Goal: Task Accomplishment & Management: Manage account settings

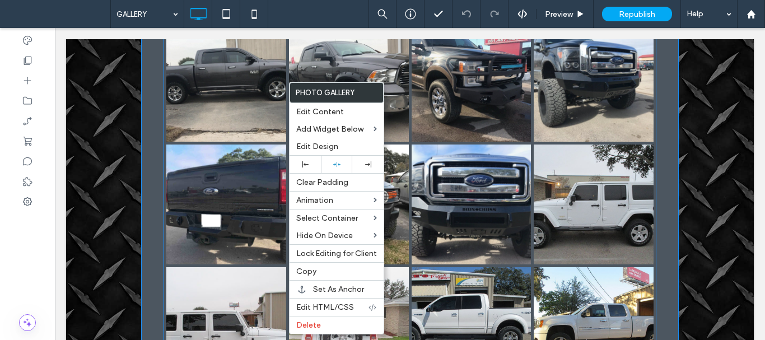
scroll to position [280, 0]
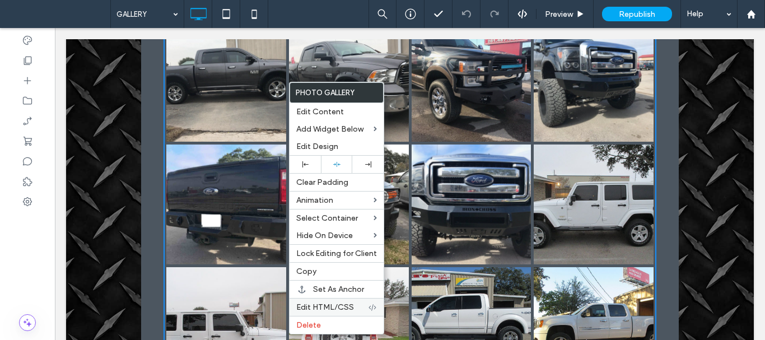
click at [341, 303] on span "Edit HTML/CSS" at bounding box center [325, 307] width 58 height 10
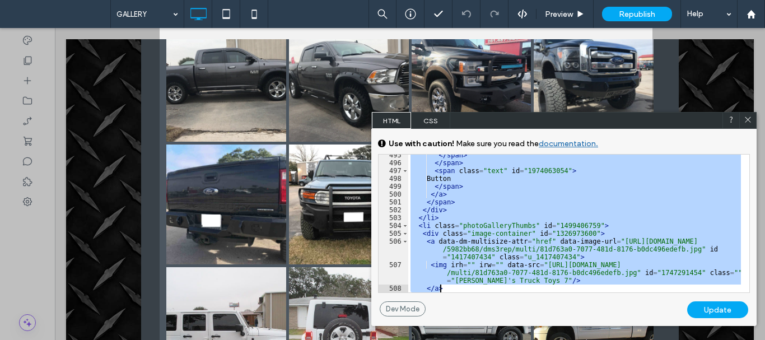
scroll to position [4447, 0]
drag, startPoint x: 411, startPoint y: 174, endPoint x: 470, endPoint y: 303, distance: 142.1
click at [453, 286] on div "</ span > </ span > < span class = "text" id = "1974063054" > Button </ span > …" at bounding box center [574, 227] width 333 height 153
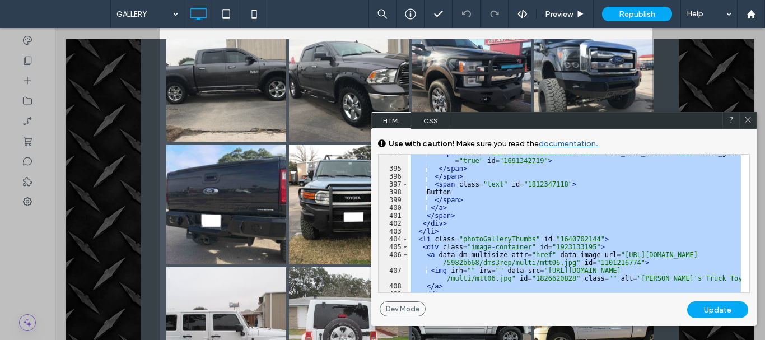
click at [564, 237] on div "< span class = "icon hasFontIcon icon-star" dmle_dont_remove = "true" dmle_gene…" at bounding box center [574, 224] width 333 height 138
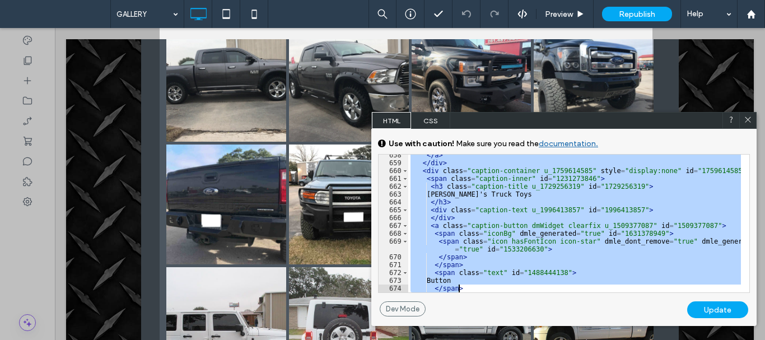
scroll to position [5976, 0]
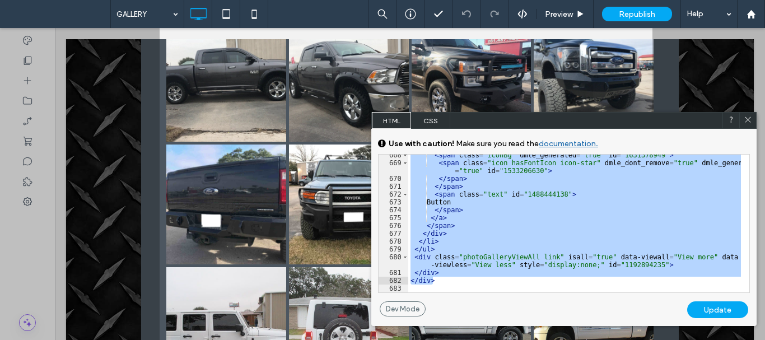
drag, startPoint x: 409, startPoint y: 175, endPoint x: 545, endPoint y: 282, distance: 172.2
click at [548, 279] on div "< span class = "iconBg" dmle_generated = "true" id = "1631378949" > < span clas…" at bounding box center [574, 227] width 333 height 153
click at [748, 121] on icon at bounding box center [747, 119] width 8 height 8
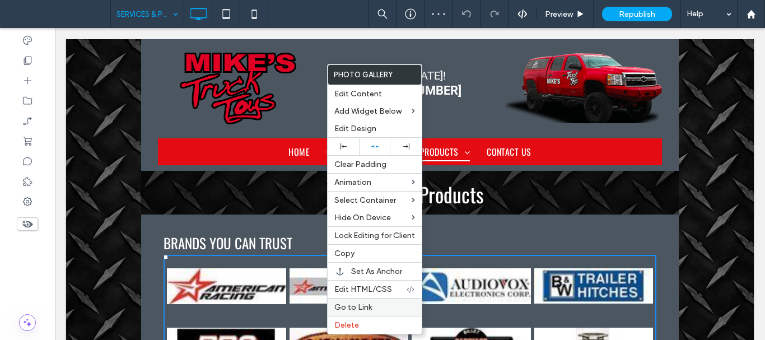
scroll to position [224, 0]
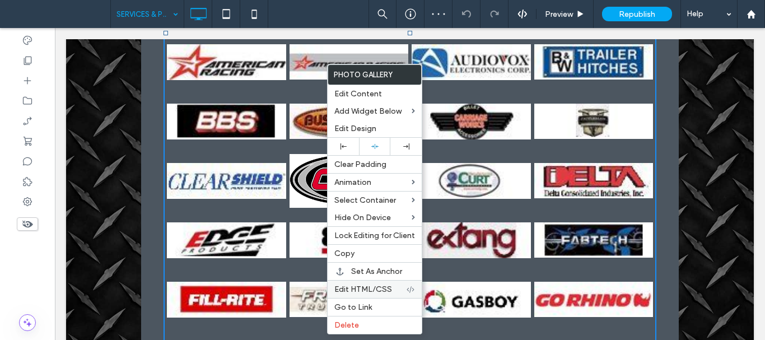
click at [400, 287] on label "Edit HTML/CSS" at bounding box center [370, 289] width 72 height 10
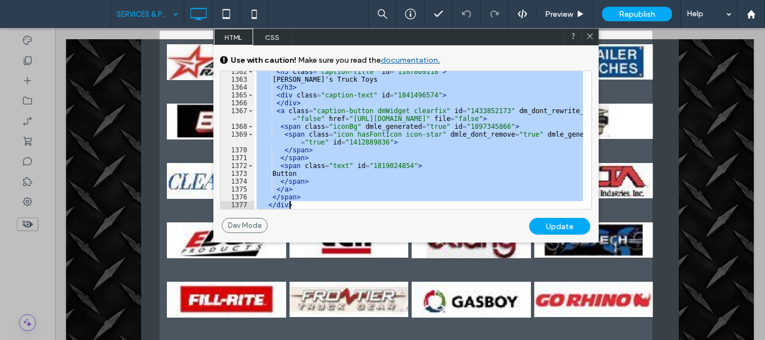
scroll to position [14150, 0]
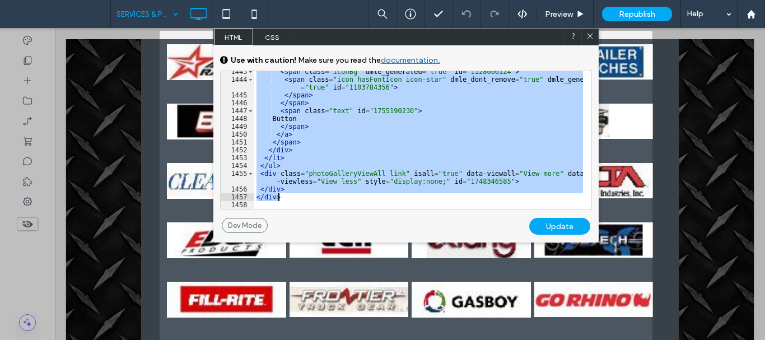
drag, startPoint x: 257, startPoint y: 91, endPoint x: 311, endPoint y: 199, distance: 120.9
click at [311, 199] on div "< span class = "iconBg" dmle_generated = "true" id = "1128600124" > < span clas…" at bounding box center [418, 144] width 329 height 153
drag, startPoint x: 591, startPoint y: 36, endPoint x: 536, endPoint y: 10, distance: 60.8
click at [591, 36] on icon at bounding box center [590, 36] width 8 height 8
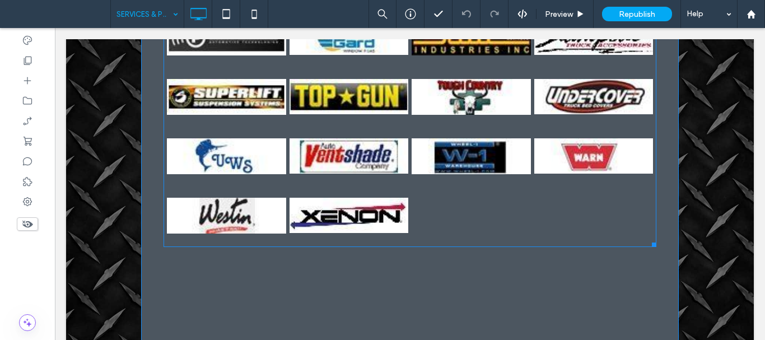
scroll to position [1008, 0]
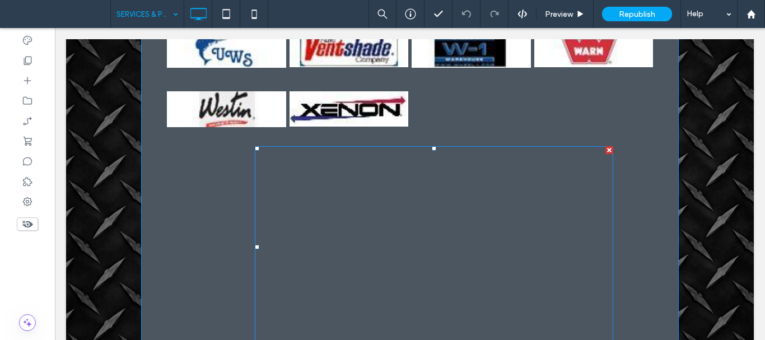
click at [462, 211] on span at bounding box center [434, 247] width 358 height 202
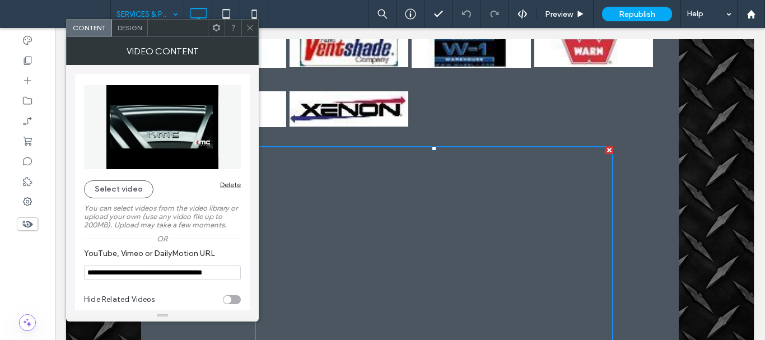
click at [153, 279] on input "**********" at bounding box center [162, 272] width 157 height 15
click at [155, 274] on input "**********" at bounding box center [162, 272] width 157 height 15
click at [252, 30] on use at bounding box center [250, 28] width 6 height 6
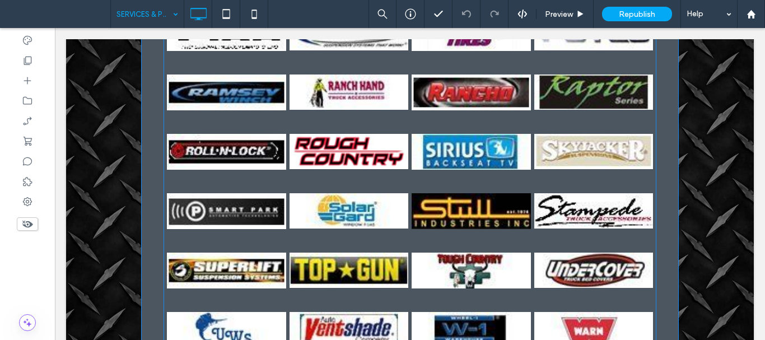
scroll to position [840, 0]
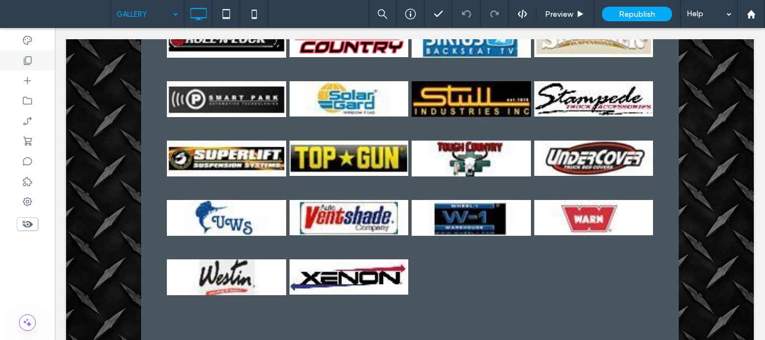
click at [24, 57] on icon at bounding box center [27, 60] width 11 height 11
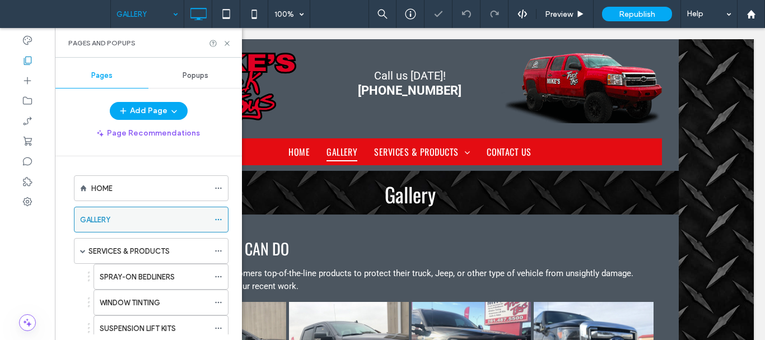
click at [216, 218] on icon at bounding box center [218, 220] width 8 height 8
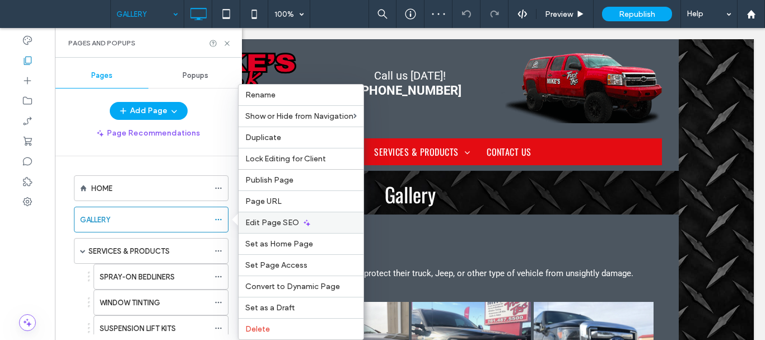
click at [324, 224] on div "Edit Page SEO" at bounding box center [300, 222] width 125 height 21
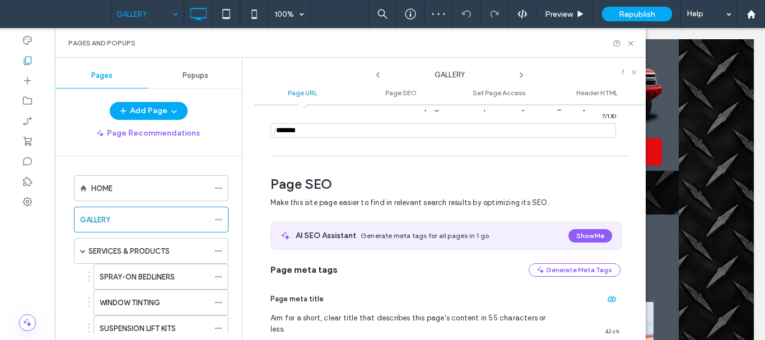
scroll to position [153, 0]
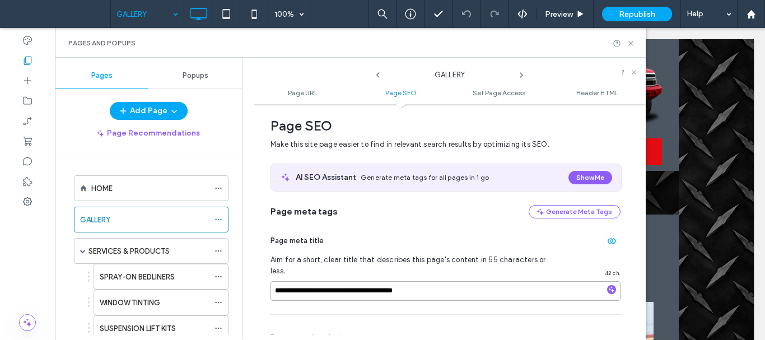
click at [425, 281] on input "**********" at bounding box center [445, 291] width 350 height 20
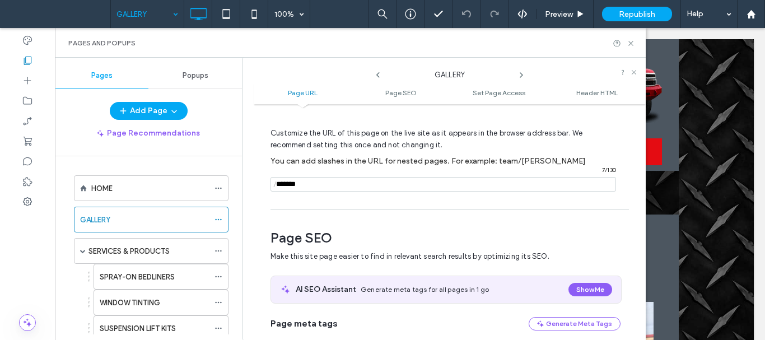
click at [377, 72] on icon at bounding box center [377, 75] width 9 height 9
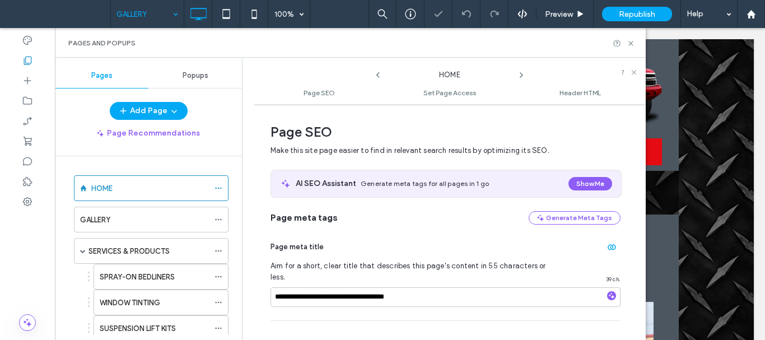
scroll to position [6, 0]
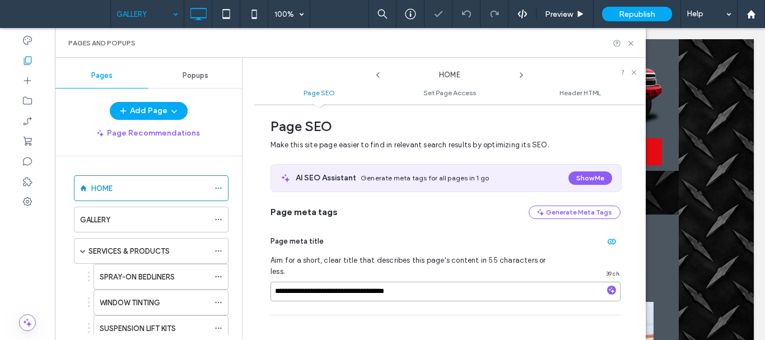
click at [428, 282] on input "**********" at bounding box center [445, 292] width 350 height 20
click at [520, 74] on icon at bounding box center [521, 75] width 9 height 9
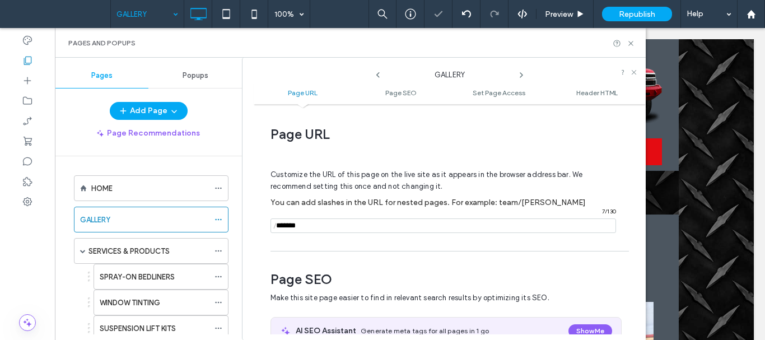
scroll to position [153, 0]
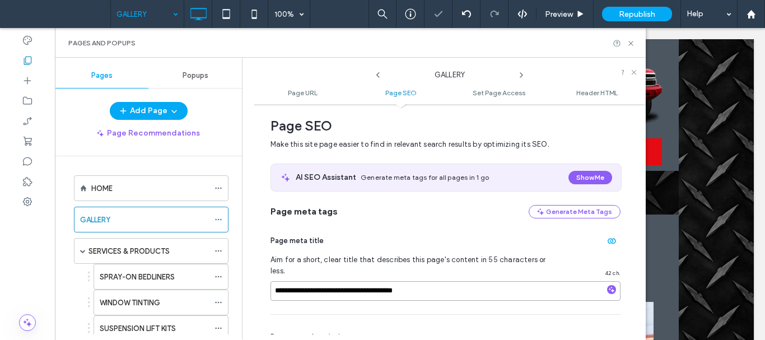
click at [448, 281] on input "**********" at bounding box center [445, 291] width 350 height 20
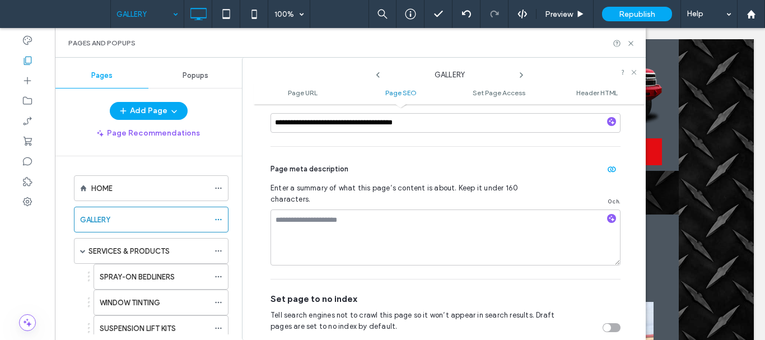
click at [521, 73] on use at bounding box center [521, 75] width 2 height 4
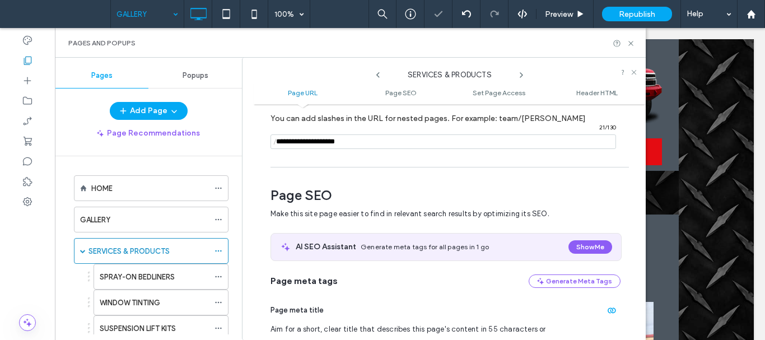
scroll to position [153, 0]
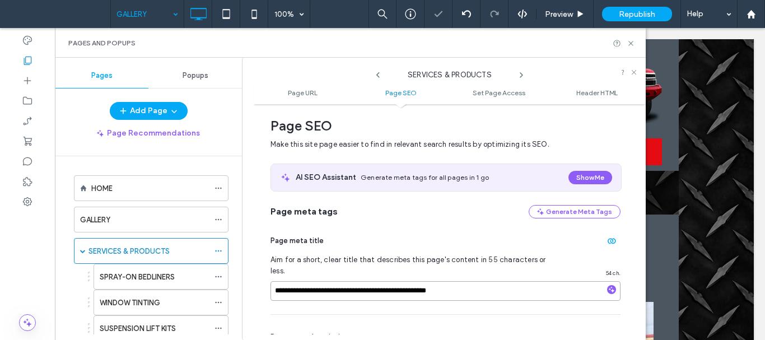
click at [463, 281] on input "**********" at bounding box center [445, 291] width 350 height 20
click at [521, 73] on icon at bounding box center [521, 75] width 9 height 9
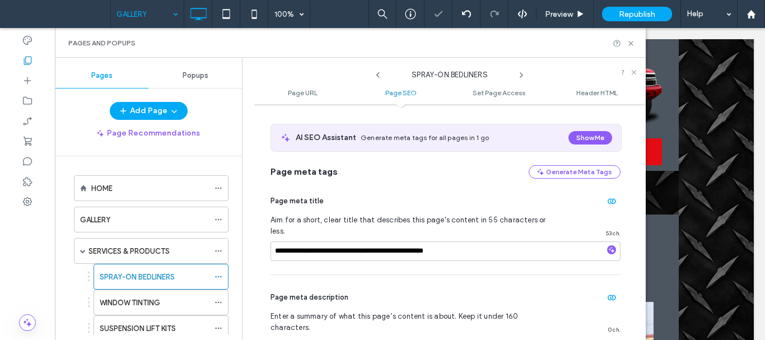
scroll to position [209, 0]
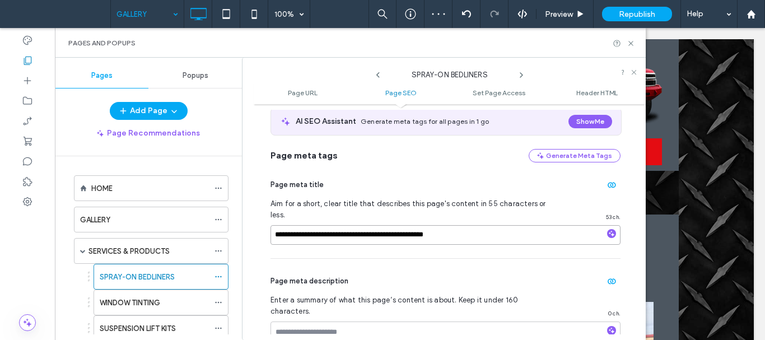
click at [481, 225] on input "**********" at bounding box center [445, 235] width 350 height 20
click at [633, 41] on use at bounding box center [630, 43] width 4 height 4
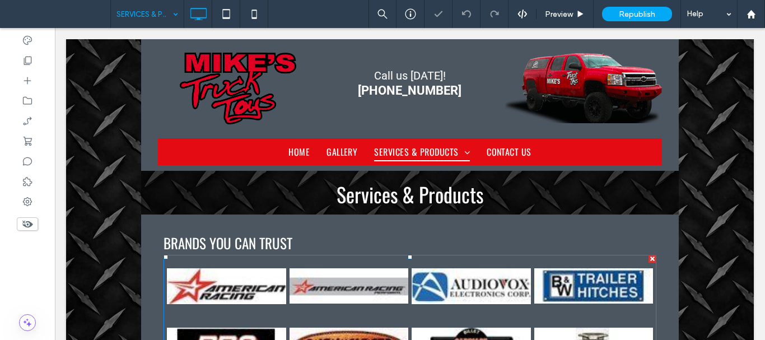
scroll to position [336, 0]
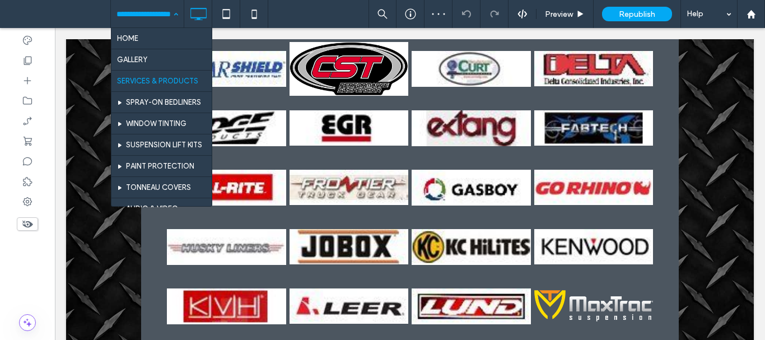
click at [152, 18] on input at bounding box center [144, 14] width 56 height 28
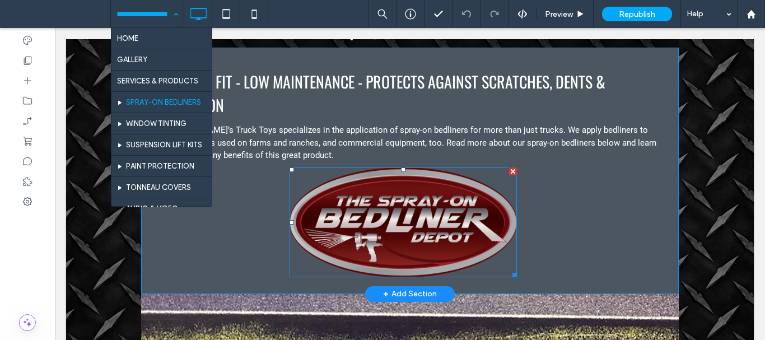
scroll to position [168, 0]
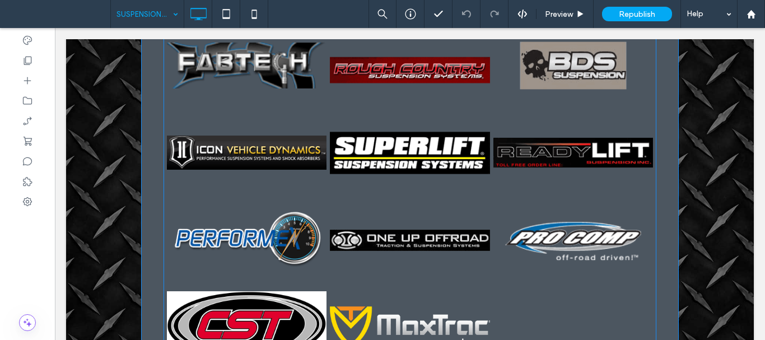
scroll to position [392, 0]
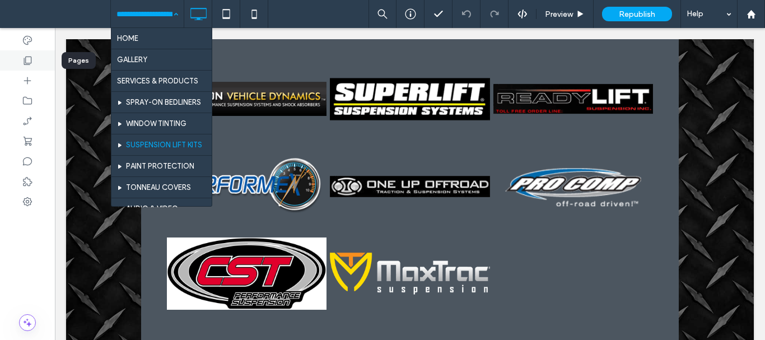
click at [29, 58] on icon at bounding box center [27, 60] width 11 height 11
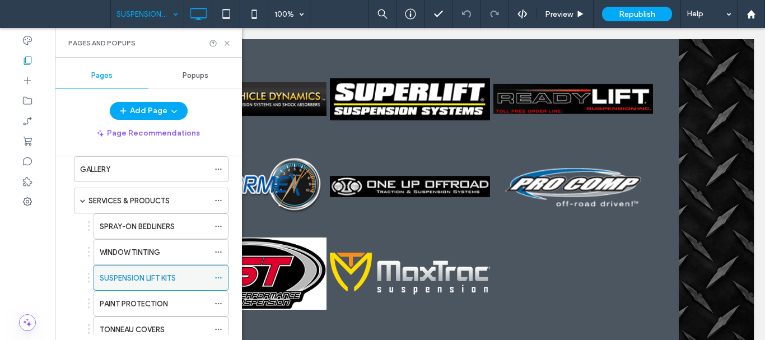
scroll to position [56, 0]
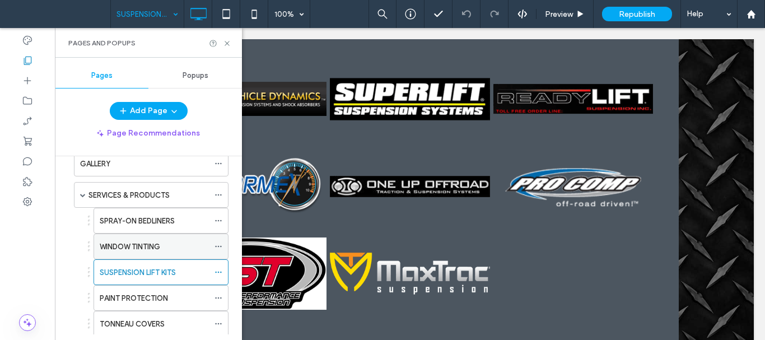
click at [219, 247] on icon at bounding box center [218, 246] width 8 height 8
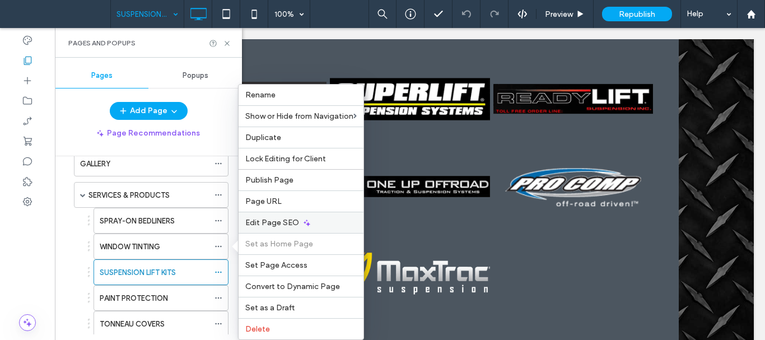
click at [300, 218] on div "Edit Page SEO" at bounding box center [300, 222] width 125 height 21
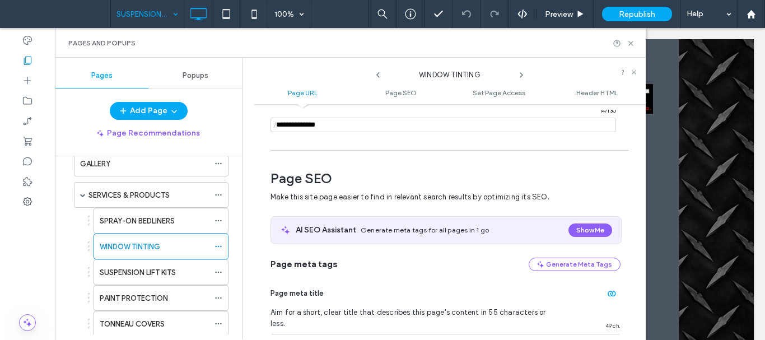
scroll to position [153, 0]
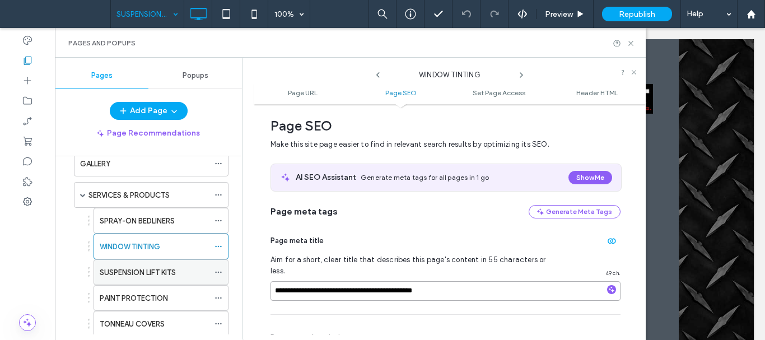
drag, startPoint x: 487, startPoint y: 278, endPoint x: 212, endPoint y: 283, distance: 275.5
click at [212, 283] on div "**********" at bounding box center [350, 199] width 591 height 282
click at [521, 75] on icon at bounding box center [521, 75] width 9 height 9
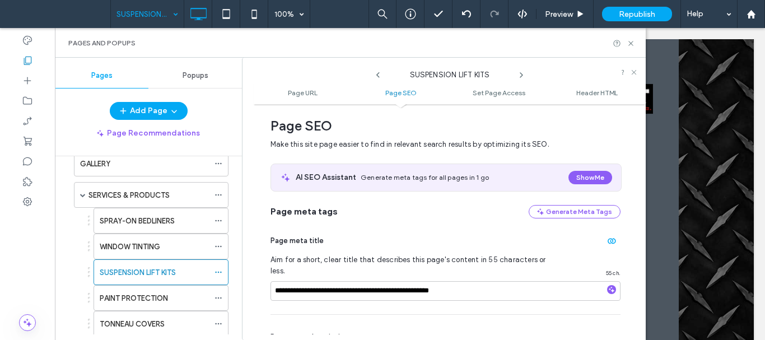
scroll to position [209, 0]
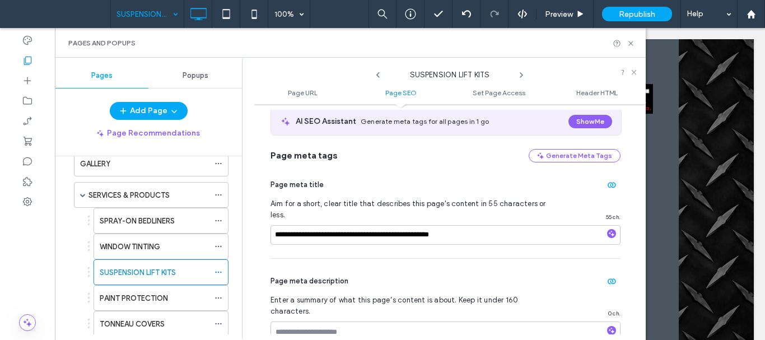
click at [636, 42] on div "Pages and Popups" at bounding box center [350, 43] width 591 height 30
click at [630, 44] on use at bounding box center [630, 43] width 4 height 4
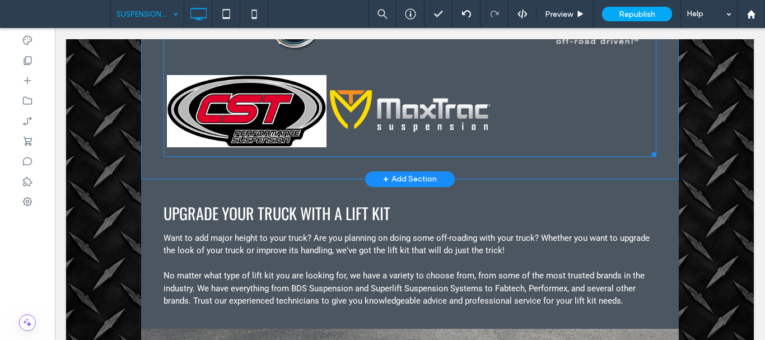
scroll to position [560, 0]
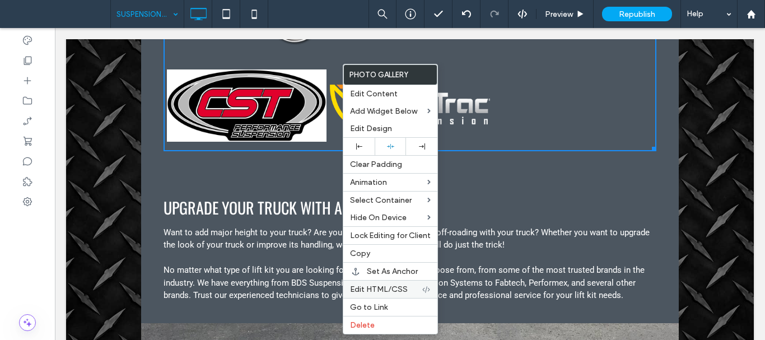
click at [401, 286] on span "Edit HTML/CSS" at bounding box center [379, 289] width 58 height 10
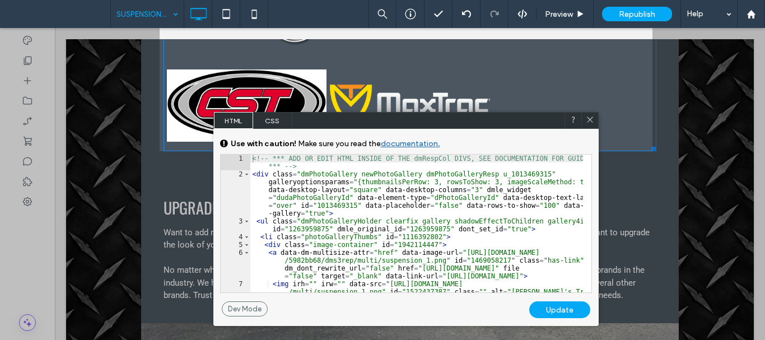
scroll to position [2652, 0]
click at [317, 200] on div "<!-- *** ADD OR EDIT HTML INSIDE OF THE dmRespCol DIVS, SEE DOCUMENTATION FOR G…" at bounding box center [416, 235] width 333 height 161
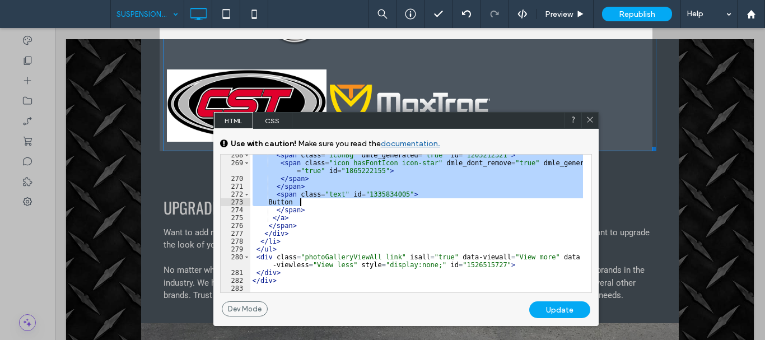
scroll to position [2684, 0]
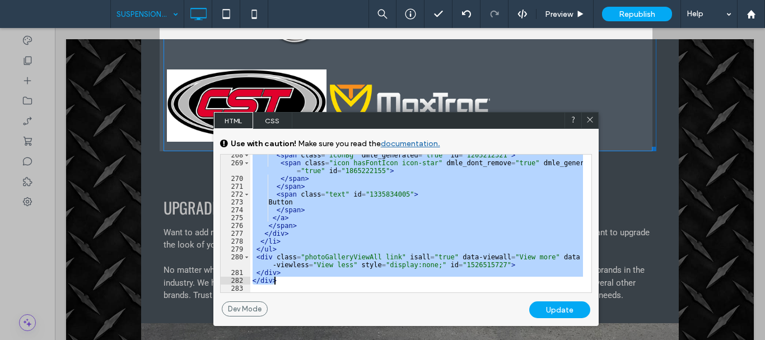
drag, startPoint x: 252, startPoint y: 175, endPoint x: 335, endPoint y: 278, distance: 132.6
click at [336, 279] on div "< span class = "iconBg" dmle_generated = "true" id = "1205212321" > < span clas…" at bounding box center [416, 227] width 333 height 153
drag, startPoint x: 590, startPoint y: 121, endPoint x: 544, endPoint y: 119, distance: 46.0
click at [590, 121] on icon at bounding box center [590, 119] width 8 height 8
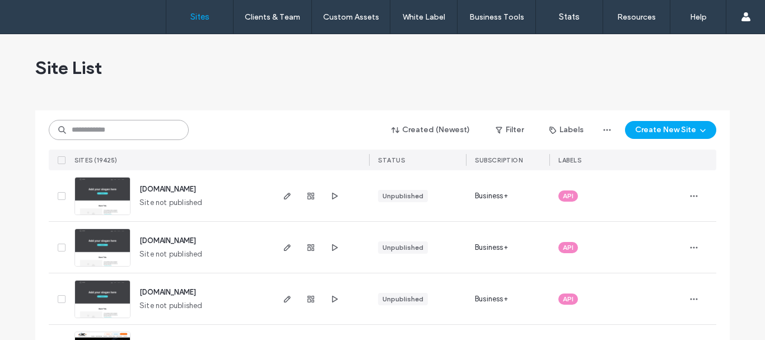
click at [124, 129] on input at bounding box center [119, 130] width 140 height 20
click at [116, 127] on input at bounding box center [119, 130] width 140 height 20
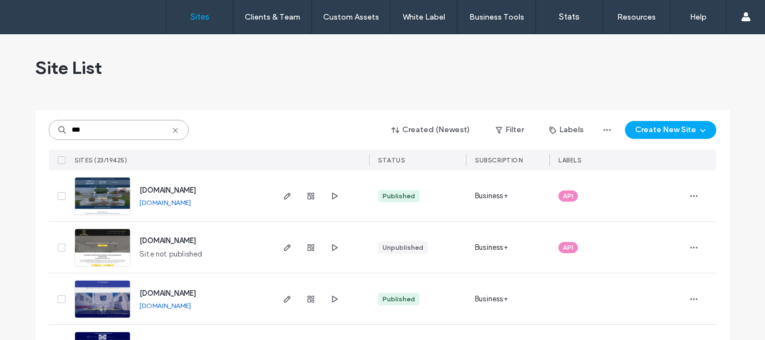
type input "***"
click at [107, 202] on img at bounding box center [102, 215] width 55 height 76
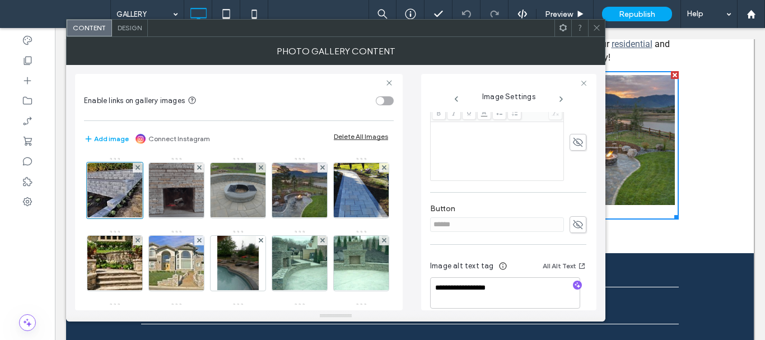
scroll to position [282, 0]
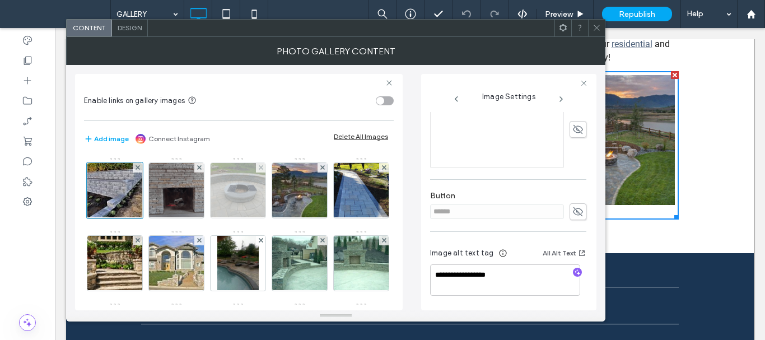
click at [245, 208] on img at bounding box center [237, 190] width 83 height 55
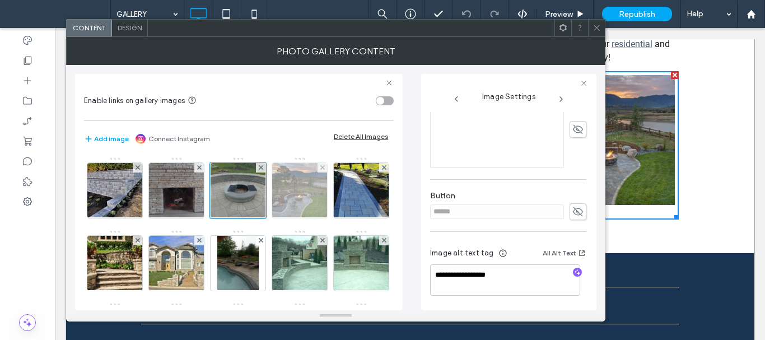
click at [297, 197] on img at bounding box center [300, 190] width 82 height 55
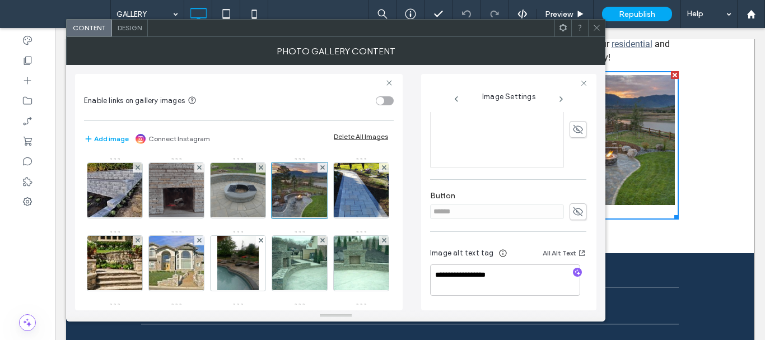
click at [599, 25] on use at bounding box center [596, 28] width 6 height 6
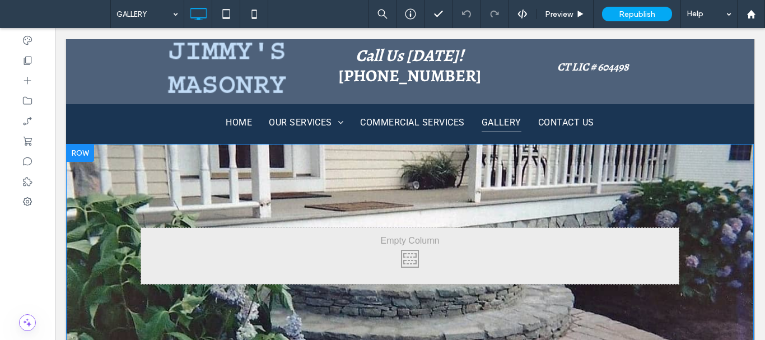
scroll to position [0, 0]
